Goal: Task Accomplishment & Management: Manage account settings

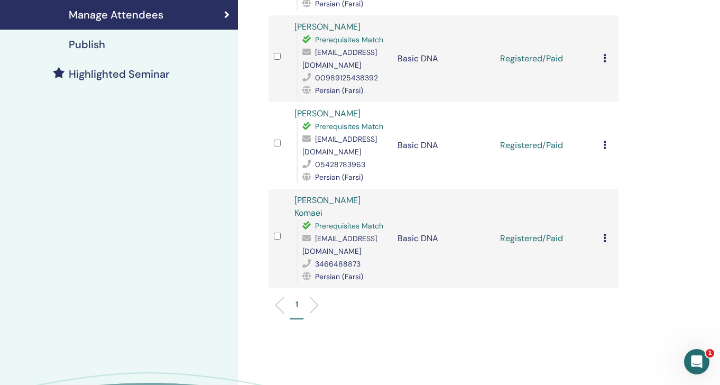
scroll to position [245, 0]
click at [604, 233] on icon at bounding box center [604, 237] width 3 height 8
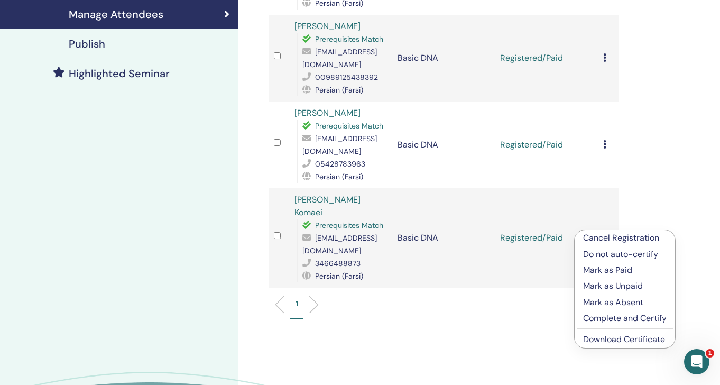
click at [607, 317] on p "Complete and Certify" at bounding box center [625, 318] width 84 height 13
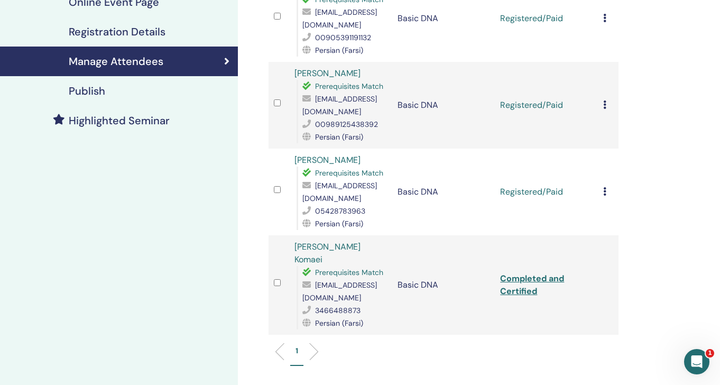
scroll to position [189, 0]
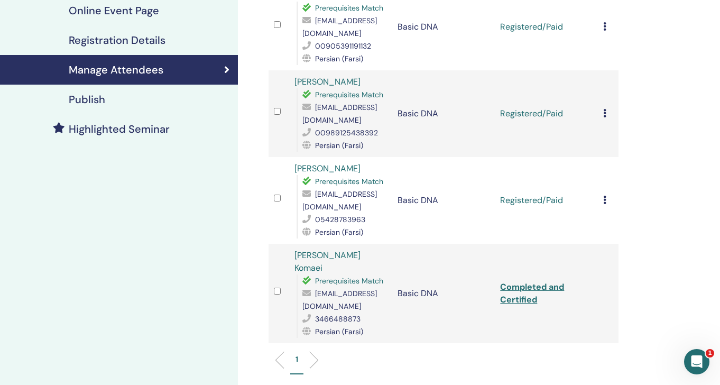
click at [605, 199] on icon at bounding box center [604, 200] width 3 height 8
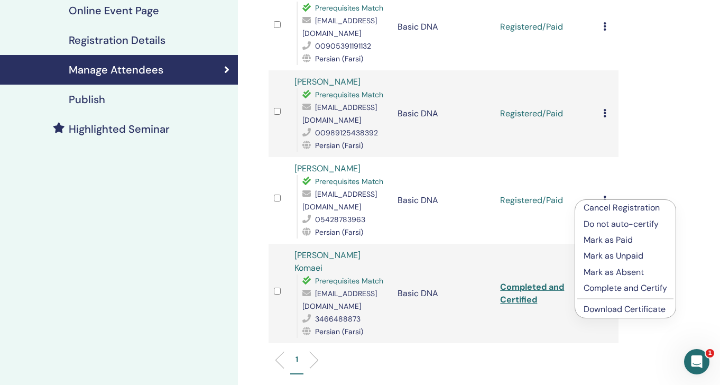
click at [602, 290] on p "Complete and Certify" at bounding box center [626, 288] width 84 height 13
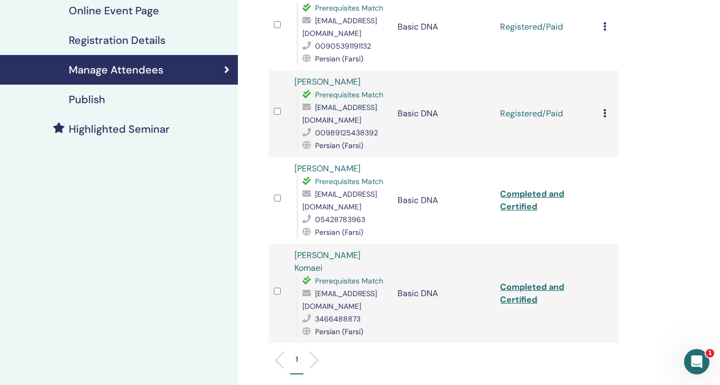
click at [606, 118] on div "Cancel Registration Do not auto-certify Mark as Paid Mark as Unpaid Mark as Abs…" at bounding box center [608, 113] width 10 height 13
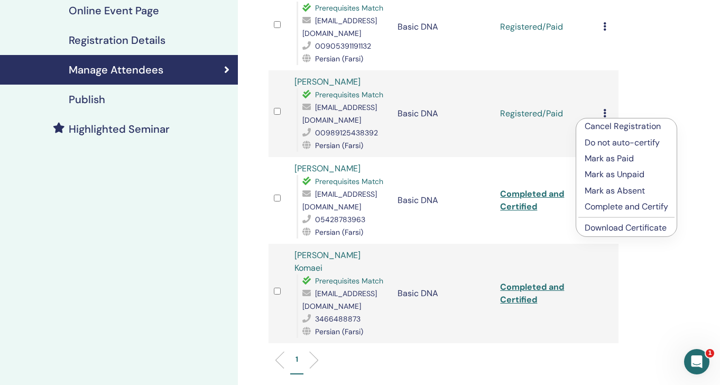
click at [598, 210] on p "Complete and Certify" at bounding box center [627, 206] width 84 height 13
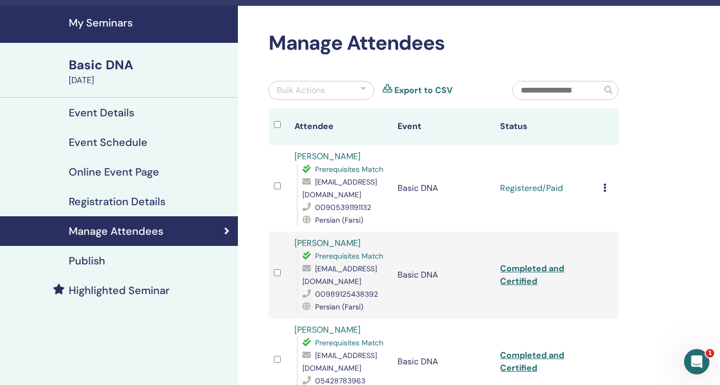
scroll to position [29, 0]
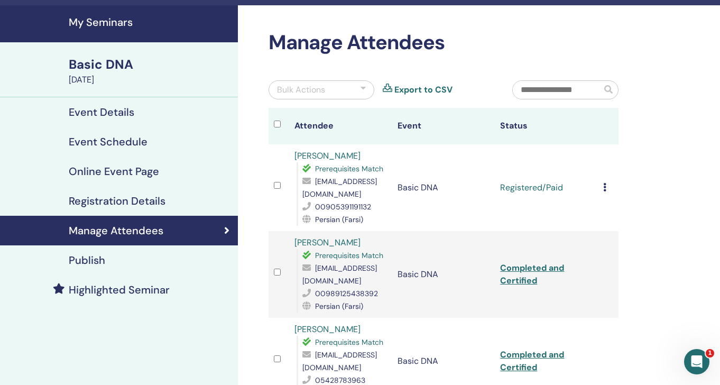
click at [603, 187] on td "Cancel Registration Do not auto-certify Mark as Paid Mark as Unpaid Mark as Abs…" at bounding box center [608, 187] width 21 height 87
click at [605, 189] on icon at bounding box center [604, 187] width 3 height 8
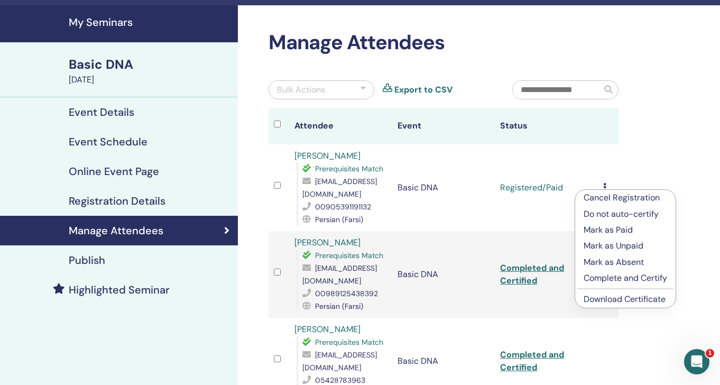
click at [598, 274] on p "Complete and Certify" at bounding box center [626, 278] width 84 height 13
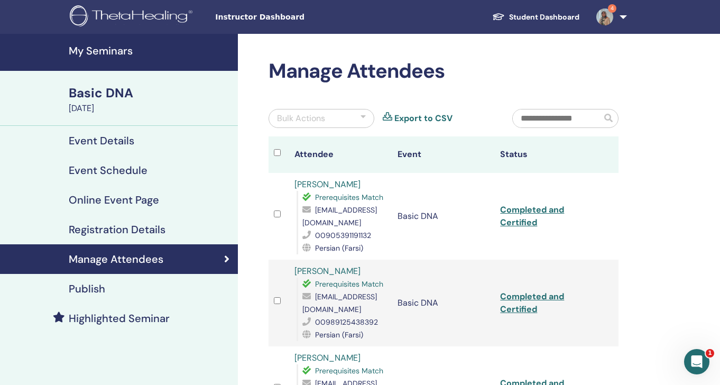
click at [608, 23] on img at bounding box center [605, 16] width 17 height 17
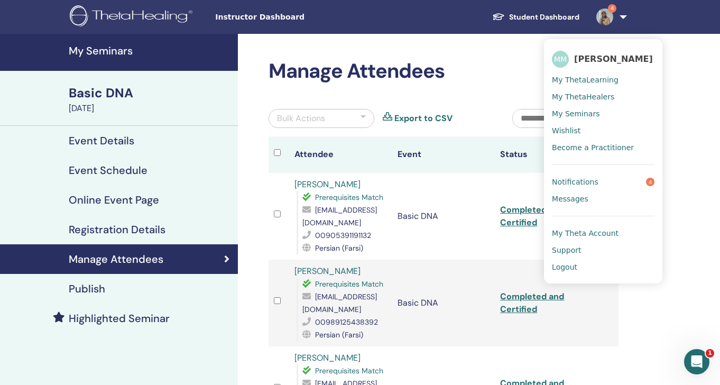
click at [582, 175] on link "Notifications 4" at bounding box center [603, 181] width 103 height 17
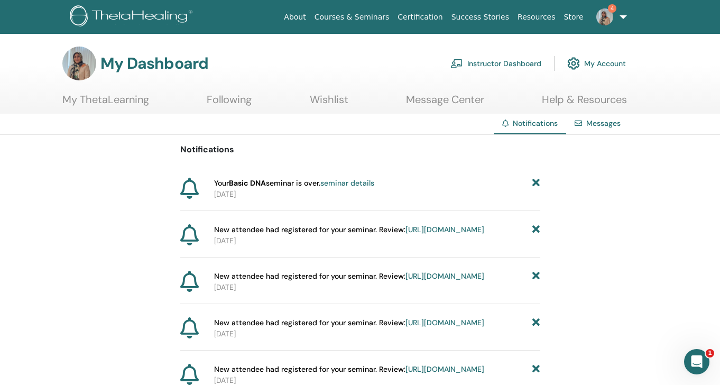
click at [361, 182] on link "seminar details" at bounding box center [347, 183] width 54 height 10
